Goal: Manage account settings

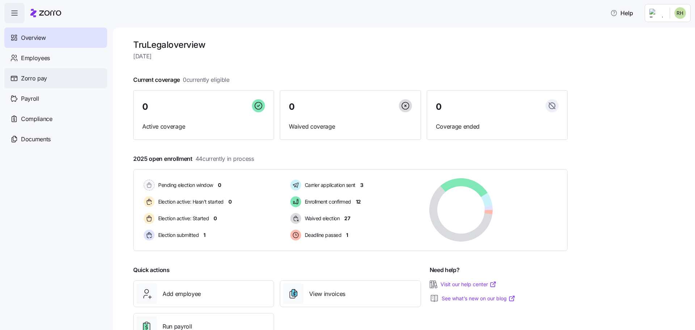
click at [37, 77] on span "Zorro pay" at bounding box center [34, 78] width 26 height 9
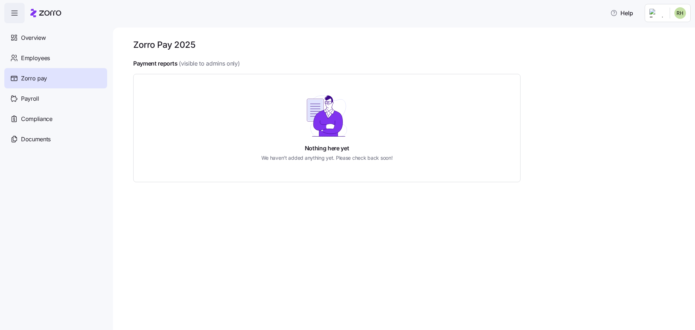
click at [678, 13] on html "Help Overview Employees Zorro pay Payroll Compliance Documents Zorro Pay 2025 P…" at bounding box center [347, 190] width 695 height 381
click at [664, 34] on div "Personal view" at bounding box center [658, 33] width 43 height 8
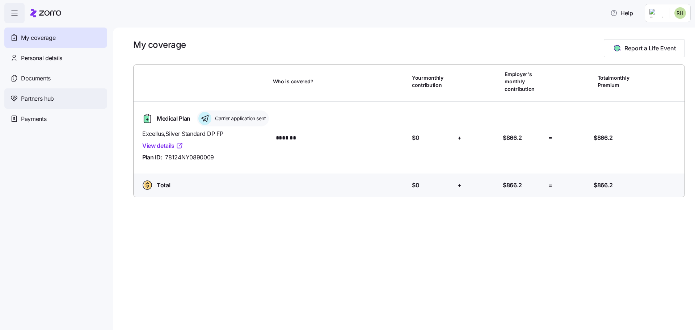
click at [37, 99] on span "Partners hub" at bounding box center [37, 98] width 33 height 9
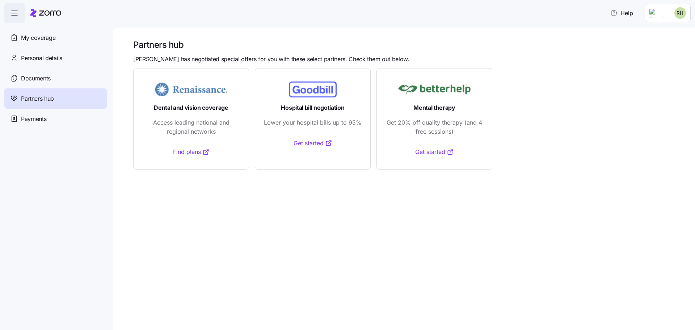
click at [35, 118] on span "Payments" at bounding box center [33, 118] width 25 height 9
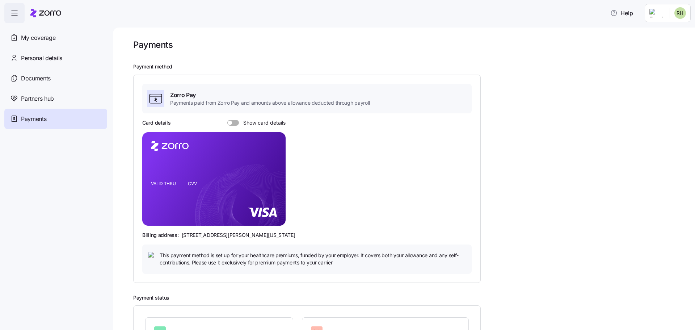
click at [226, 122] on div "Card details Show card details" at bounding box center [213, 122] width 143 height 7
click at [230, 122] on span at bounding box center [230, 123] width 4 height 4
click at [227, 120] on input "Show card details" at bounding box center [227, 120] width 0 height 0
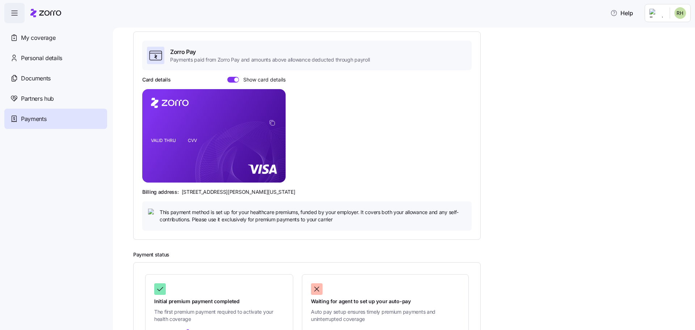
scroll to position [43, 0]
